Goal: Task Accomplishment & Management: Manage account settings

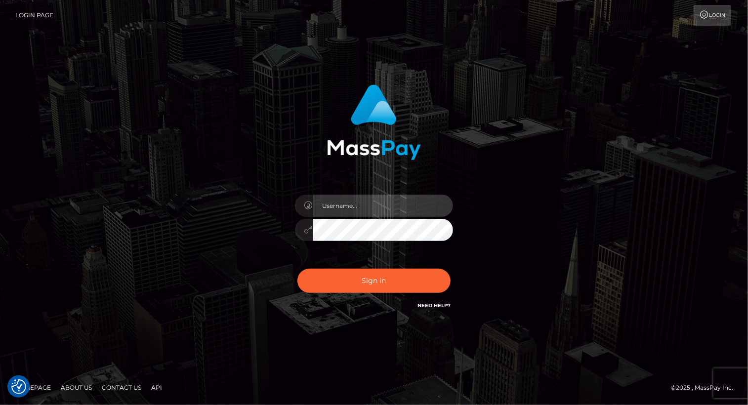
click at [356, 208] on input "text" at bounding box center [383, 206] width 140 height 22
type input "Arlene.luminaryplay"
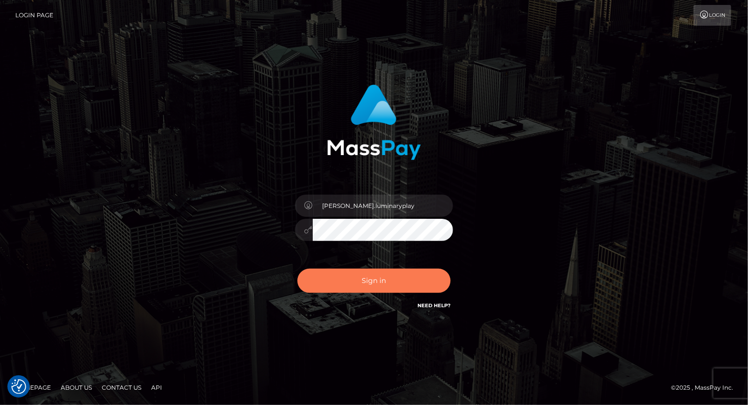
click at [377, 278] on button "Sign in" at bounding box center [373, 281] width 153 height 24
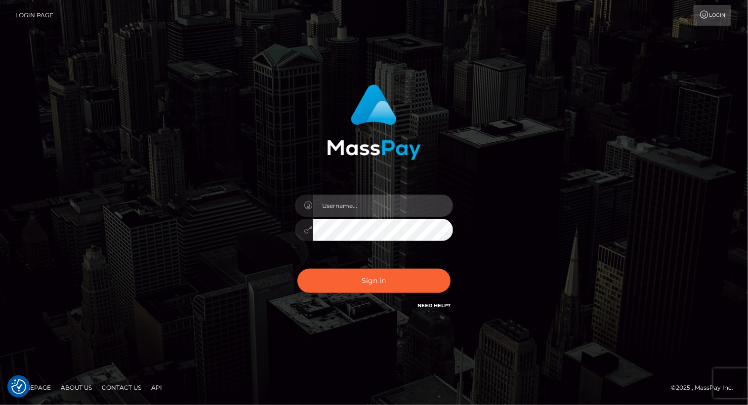
click at [382, 201] on input "text" at bounding box center [383, 206] width 140 height 22
type input "[PERSON_NAME].luminaryplay"
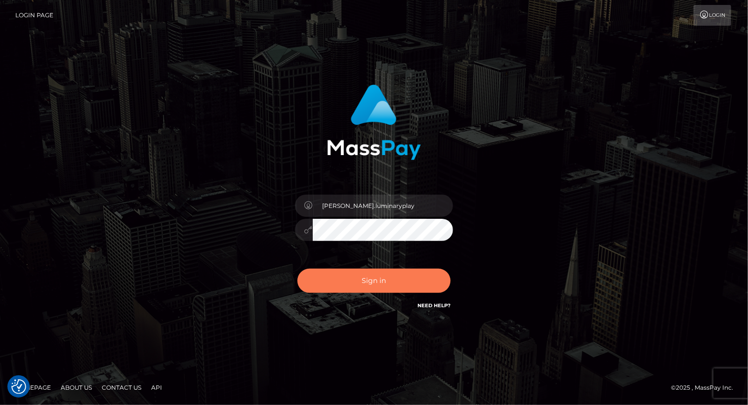
click at [353, 280] on button "Sign in" at bounding box center [373, 281] width 153 height 24
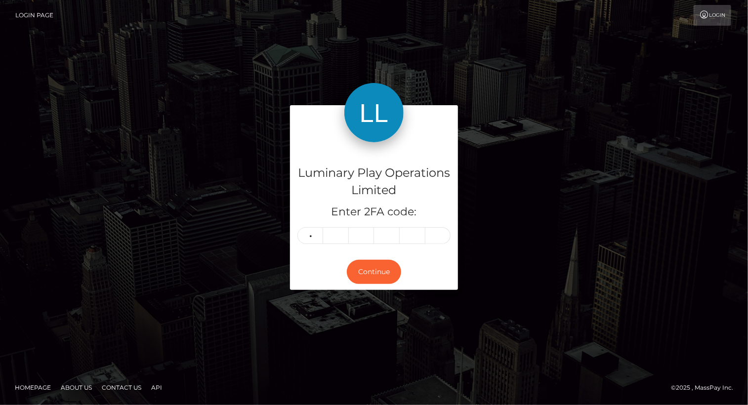
type input "6"
type input "9"
type input "5"
type input "0"
type input "8"
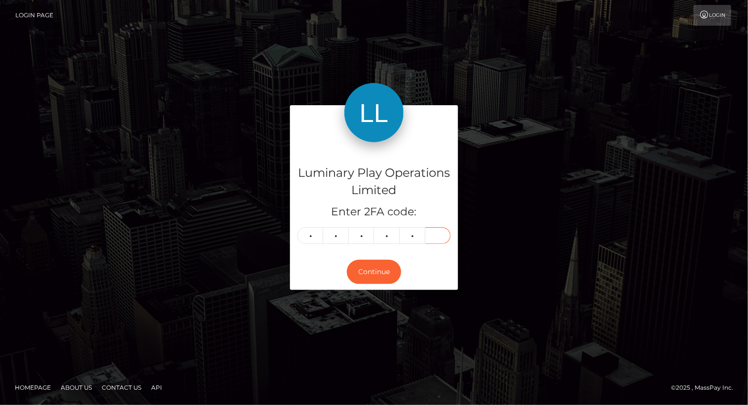
type input "1"
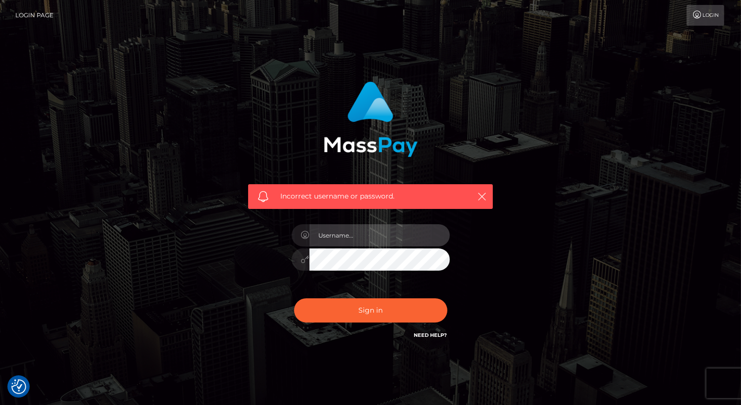
click at [377, 239] on input "text" at bounding box center [379, 235] width 140 height 22
type input "Arlene.luminaryplay"
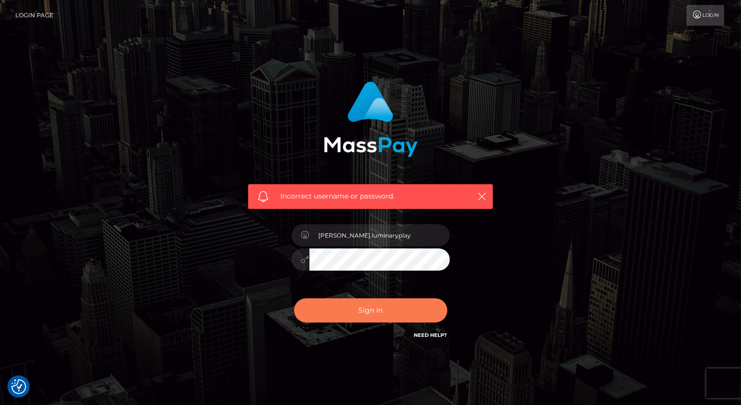
click at [294, 298] on button "Sign in" at bounding box center [370, 310] width 153 height 24
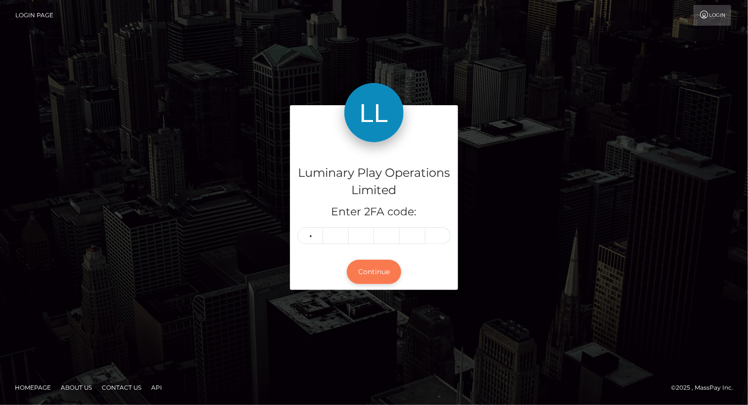
type input "5"
type input "4"
type input "6"
type input "0"
type input "8"
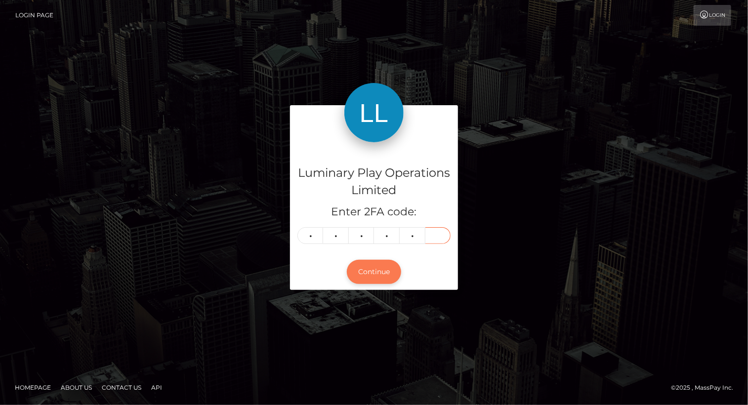
type input "1"
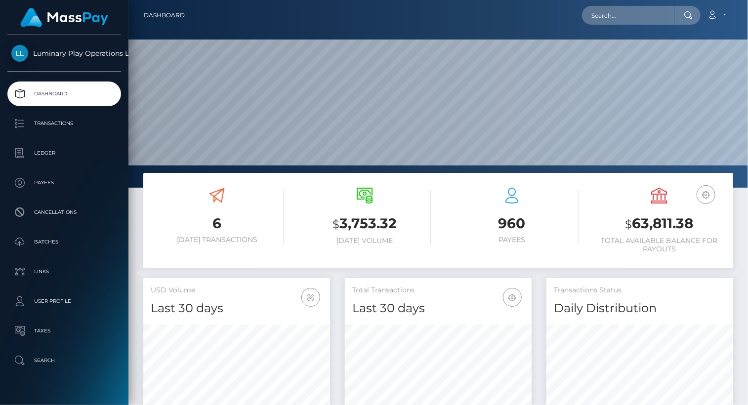
scroll to position [175, 186]
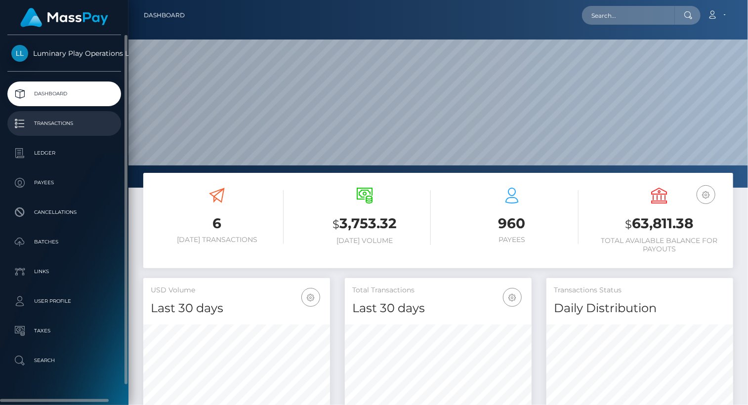
click at [61, 122] on p "Transactions" at bounding box center [64, 123] width 106 height 15
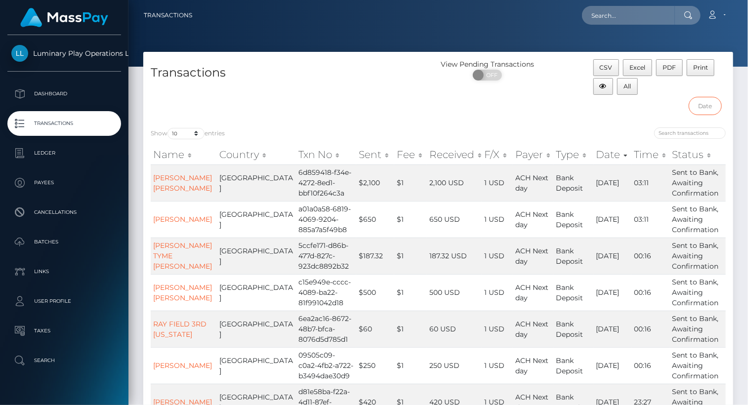
click at [708, 104] on input "text" at bounding box center [705, 106] width 33 height 18
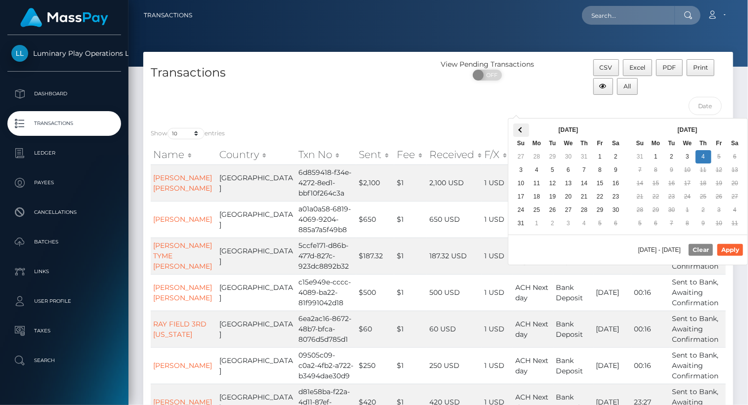
click at [520, 130] on span at bounding box center [520, 129] width 5 height 5
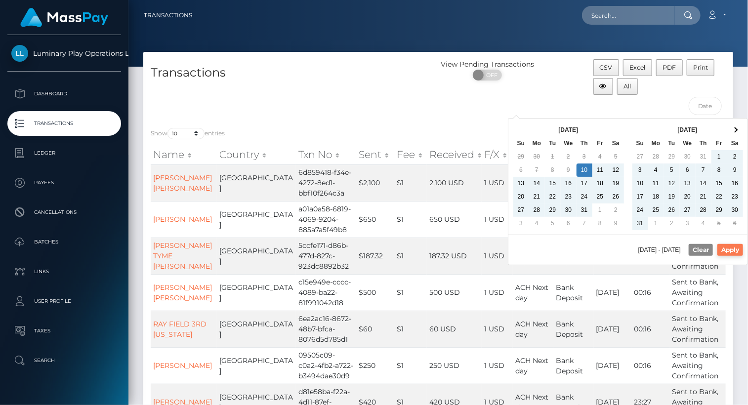
click at [733, 249] on button "Apply" at bounding box center [731, 250] width 26 height 12
type input "07/10/2025 - 09/04/2025"
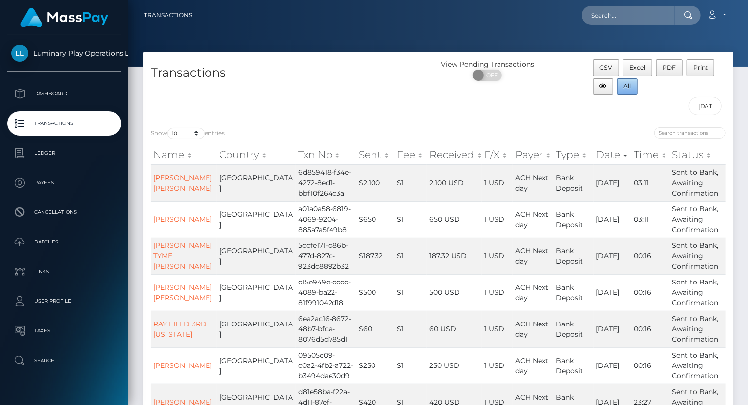
click at [630, 88] on span "All" at bounding box center [627, 86] width 7 height 7
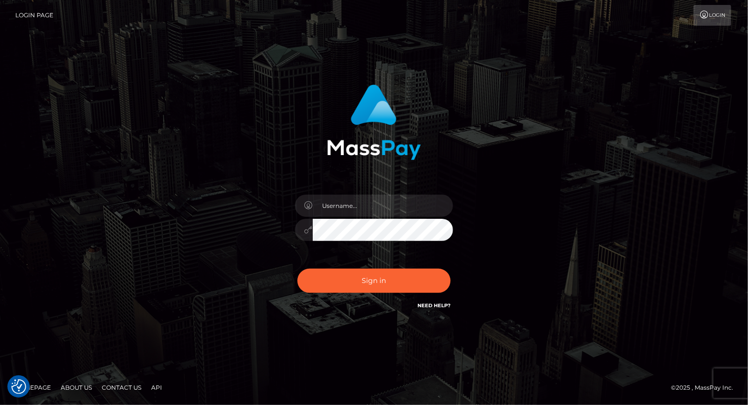
click at [723, 66] on div "Sign in" at bounding box center [374, 203] width 748 height 400
